Goal: Navigation & Orientation: Find specific page/section

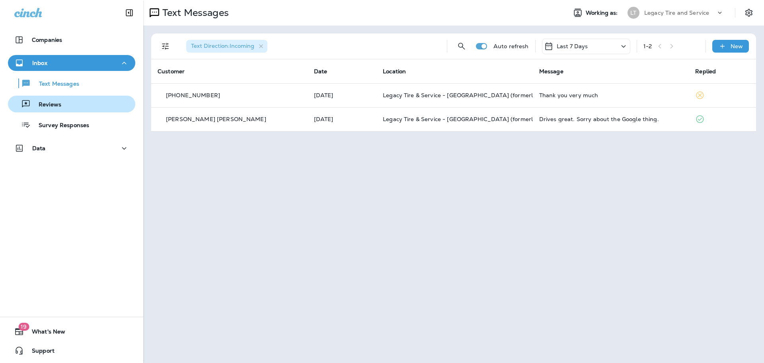
click at [51, 102] on p "Reviews" at bounding box center [46, 105] width 31 height 8
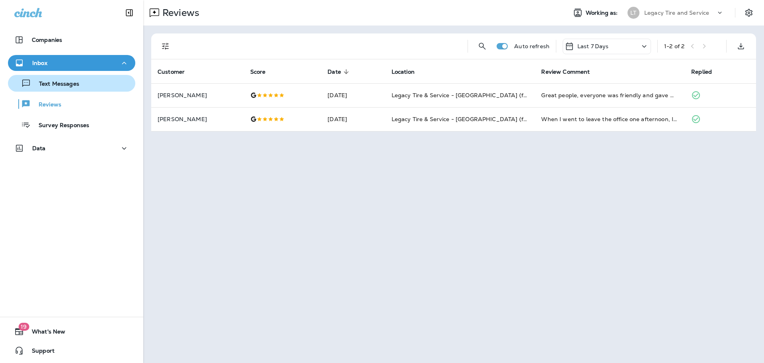
click at [75, 83] on p "Text Messages" at bounding box center [55, 84] width 48 height 8
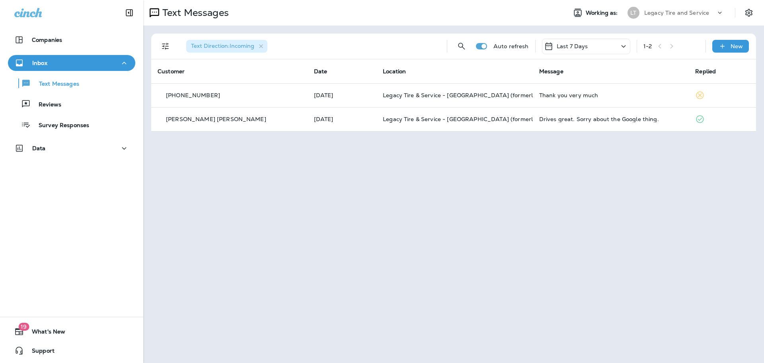
click at [438, 262] on div "Text Messages Working as: LT Legacy Tire and Service Text Direction : Incoming …" at bounding box center [453, 181] width 621 height 363
click at [41, 104] on p "Reviews" at bounding box center [46, 105] width 31 height 8
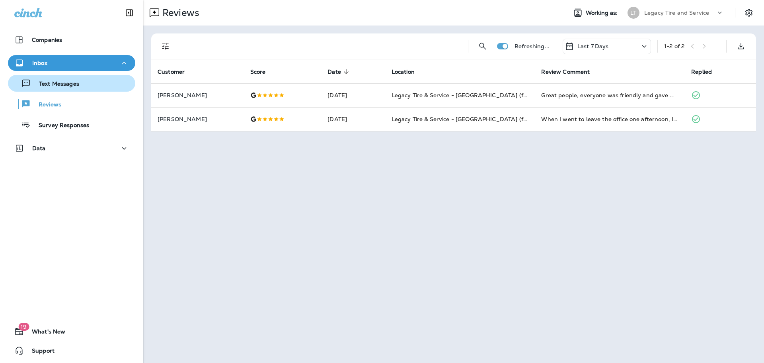
click at [67, 84] on p "Text Messages" at bounding box center [55, 84] width 48 height 8
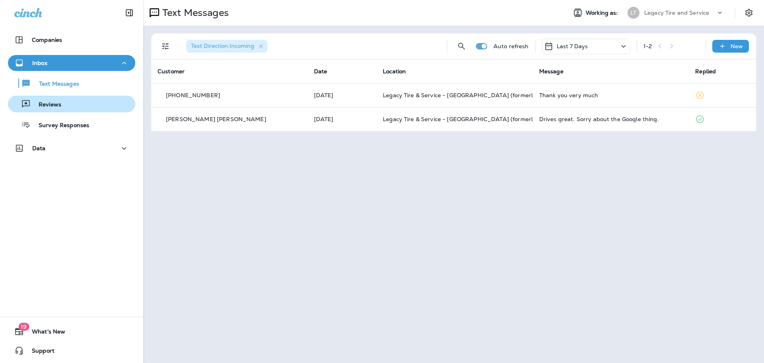
click at [60, 104] on p "Reviews" at bounding box center [46, 105] width 31 height 8
